Goal: Navigation & Orientation: Find specific page/section

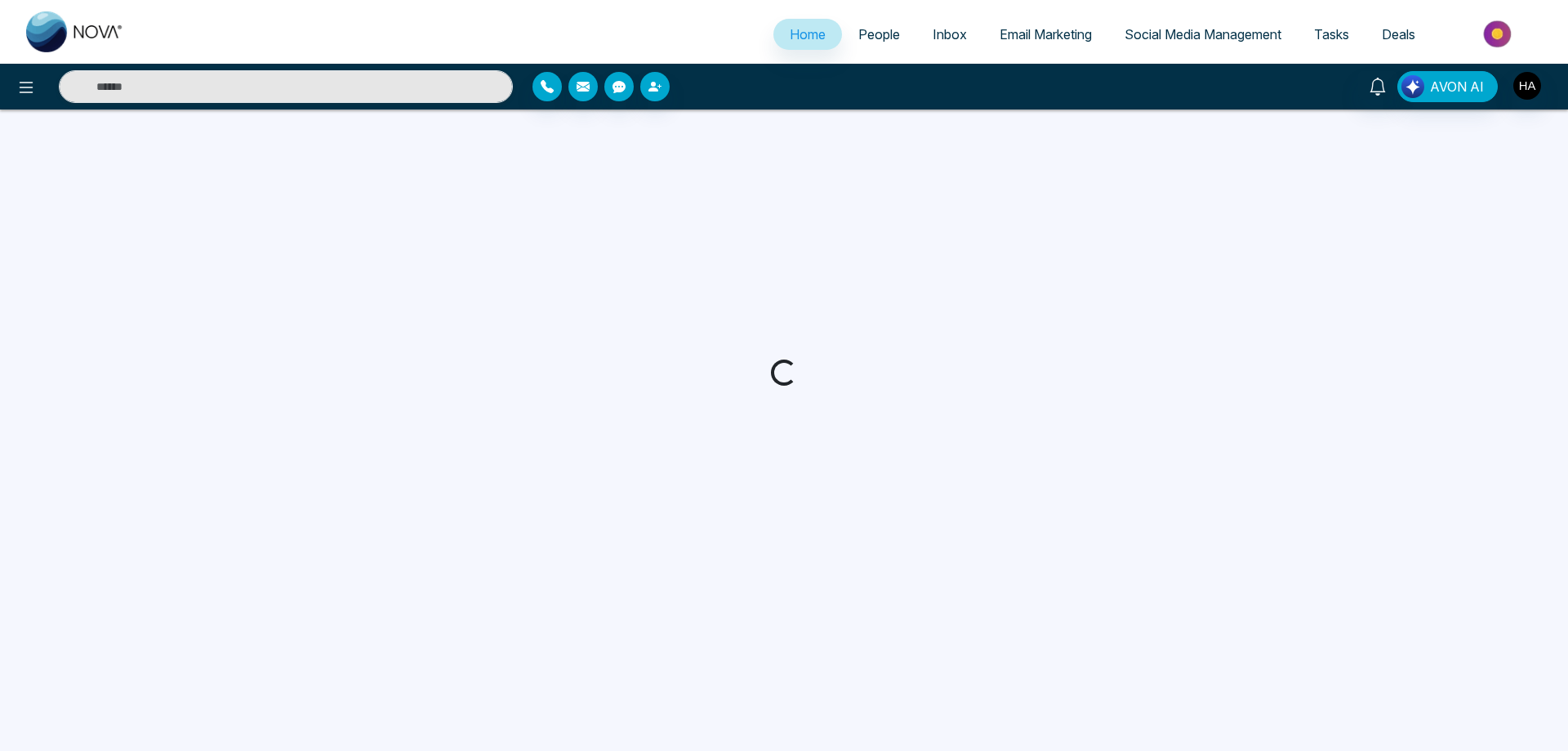
select select "*"
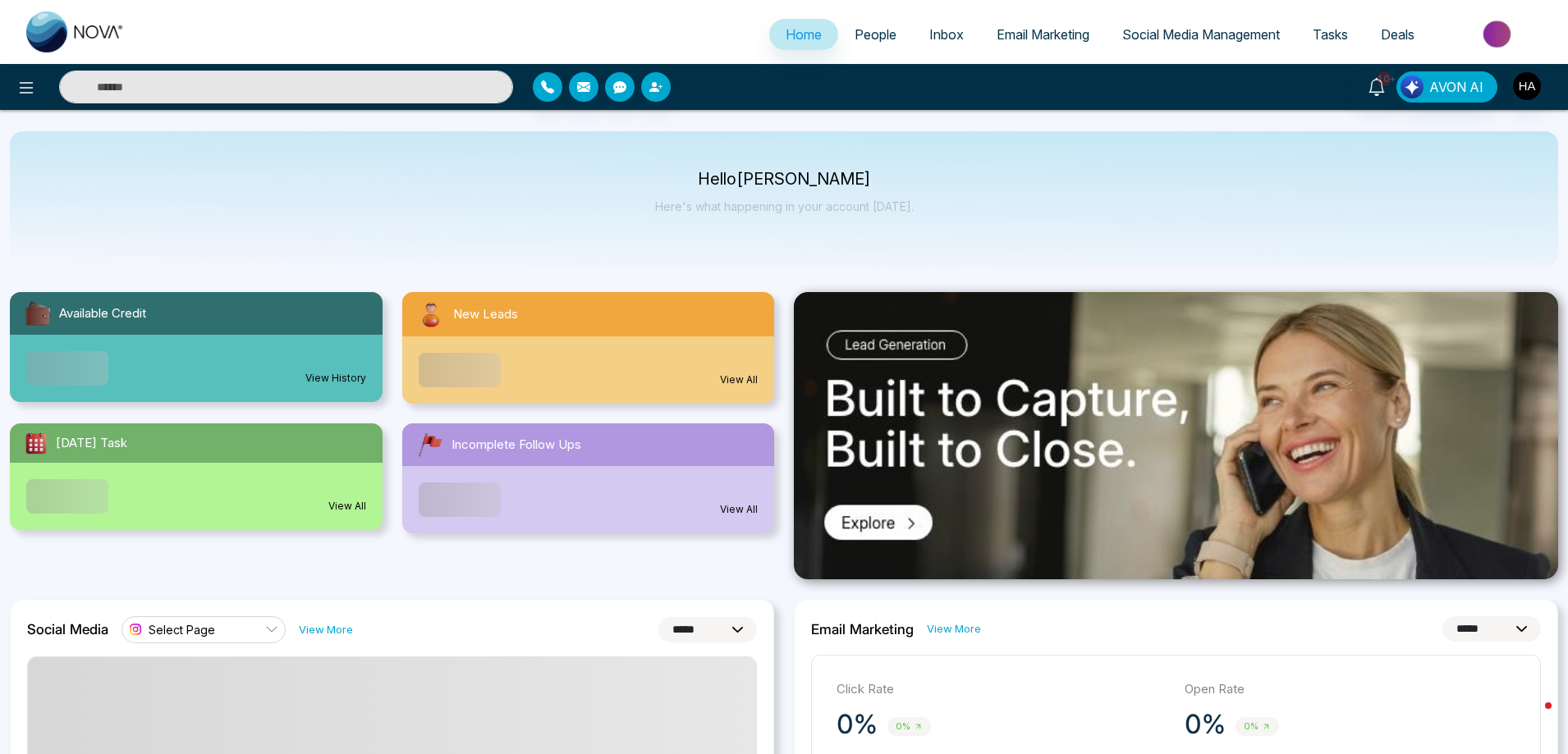
click at [585, 359] on div "View All" at bounding box center [588, 370] width 372 height 68
